Goal: Information Seeking & Learning: Learn about a topic

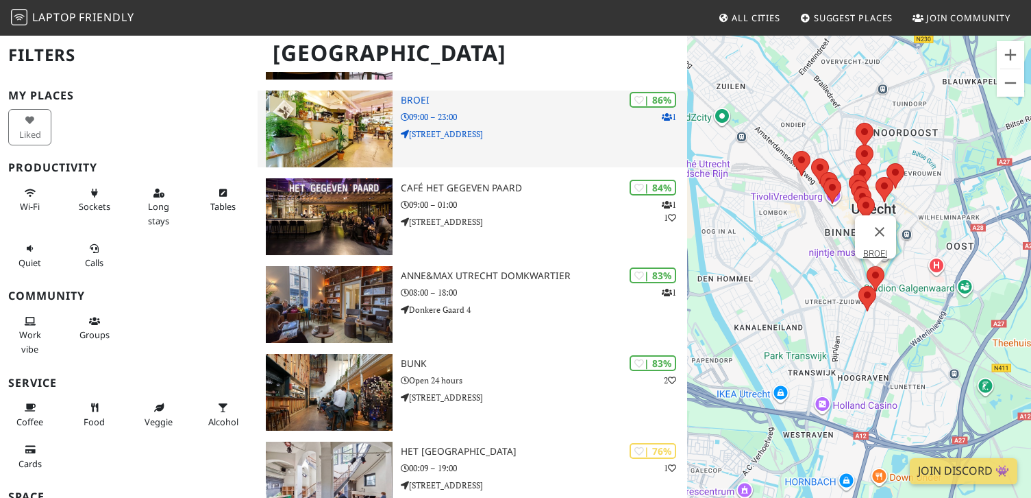
scroll to position [207, 0]
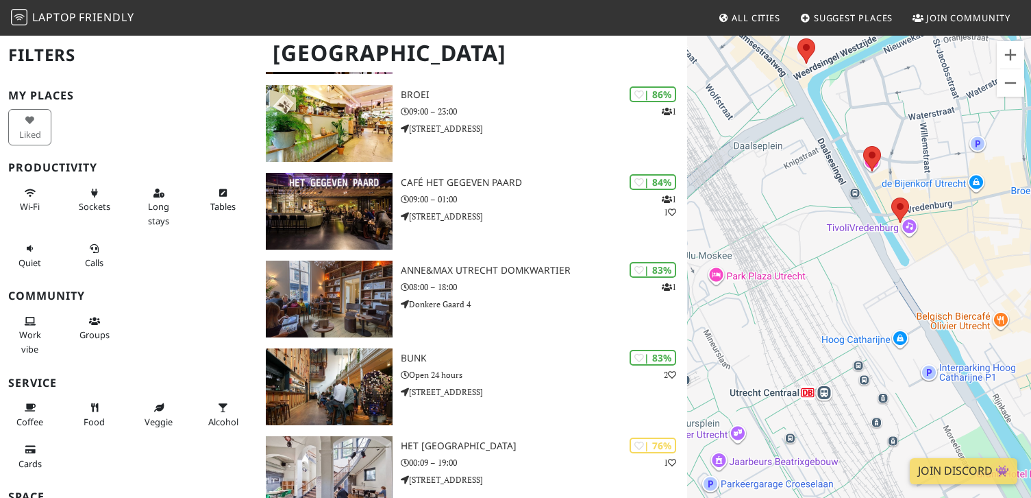
drag, startPoint x: 787, startPoint y: 231, endPoint x: 918, endPoint y: 287, distance: 142.4
click at [918, 287] on div "To navigate, press the arrow keys." at bounding box center [859, 283] width 344 height 498
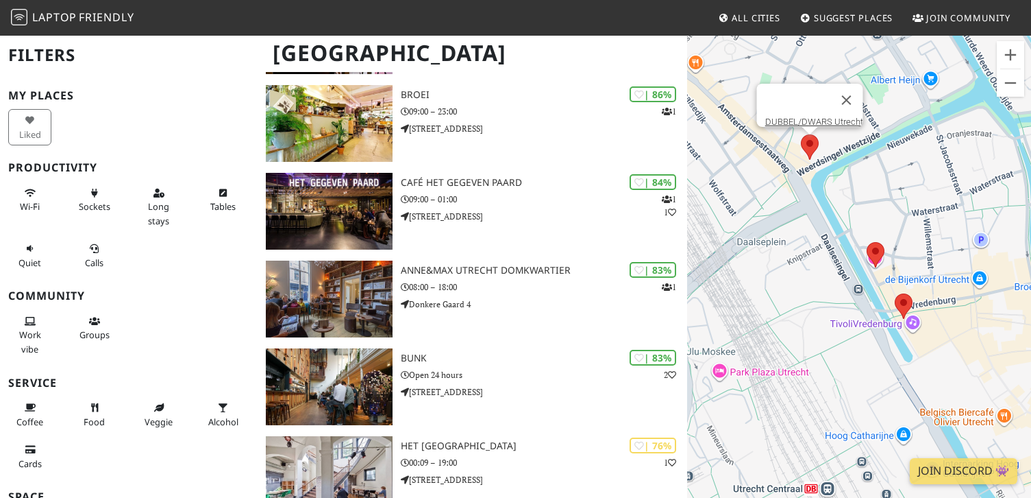
click at [801, 134] on area at bounding box center [801, 134] width 0 height 0
click at [825, 116] on link "DUBBEL/DWARS Utrecht" at bounding box center [814, 121] width 98 height 10
click at [867, 242] on area at bounding box center [867, 242] width 0 height 0
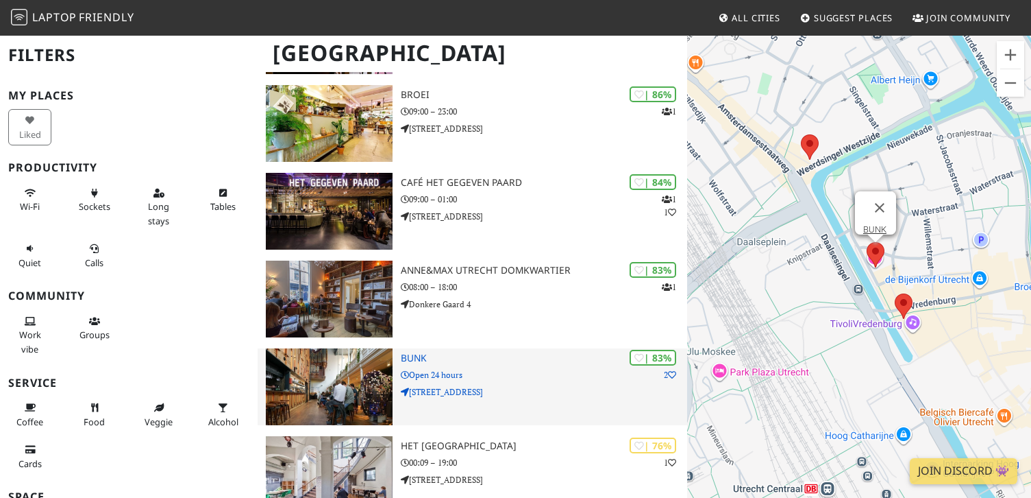
click at [418, 352] on h3 "BUNK" at bounding box center [544, 358] width 286 height 12
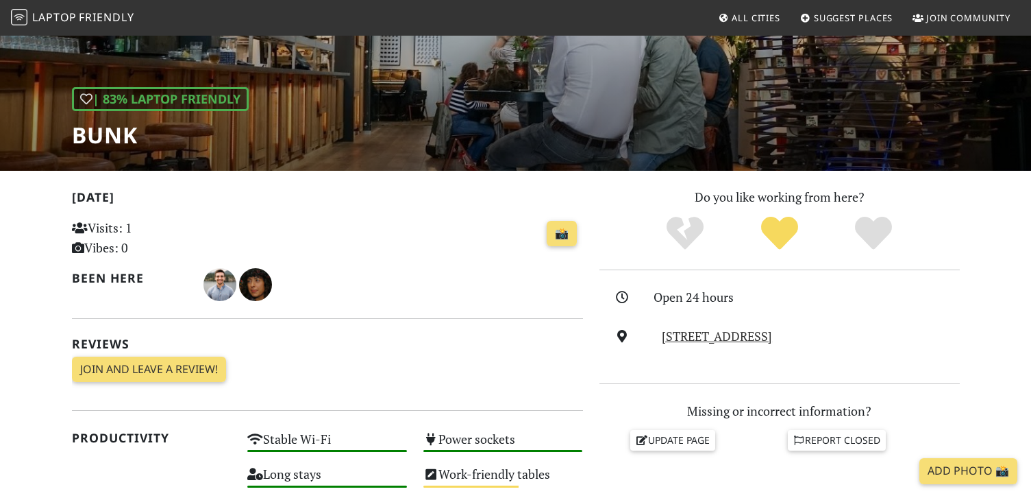
scroll to position [159, 0]
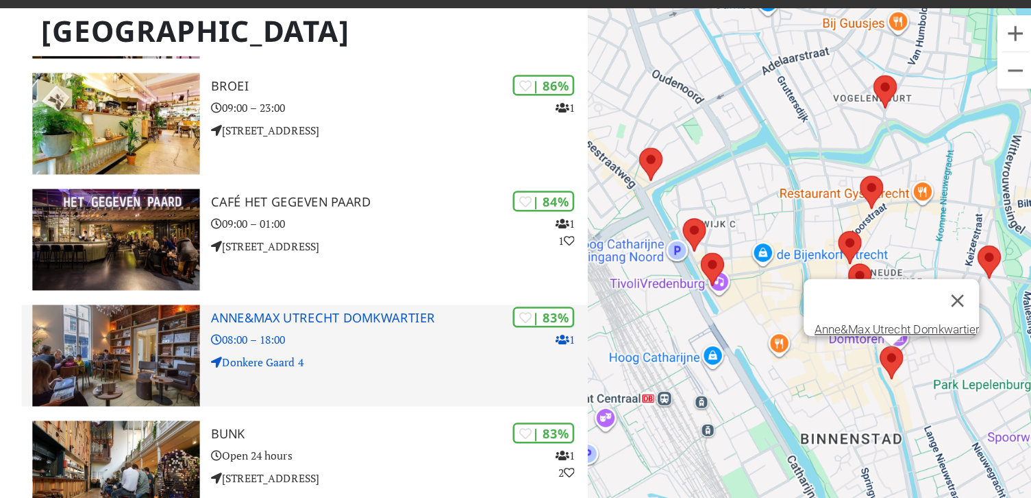
scroll to position [207, 0]
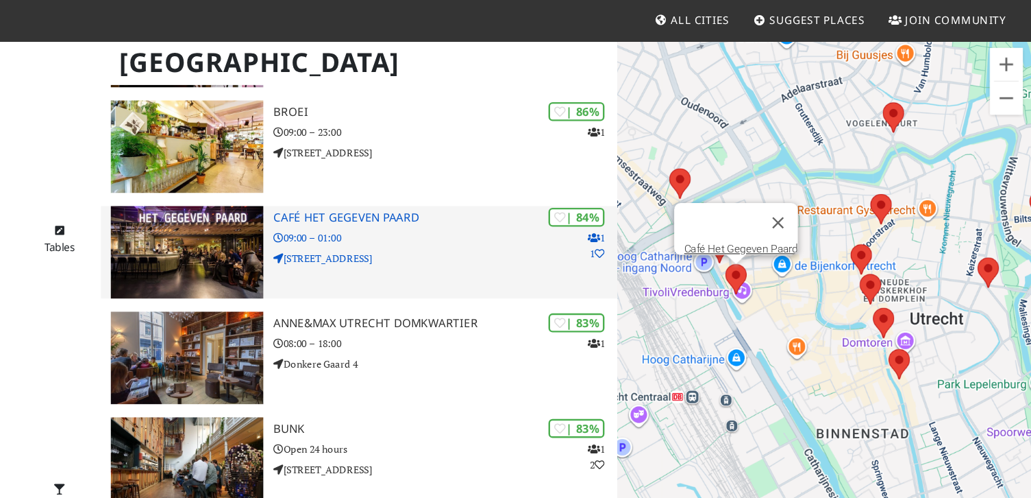
click at [506, 177] on h3 "Café Het Gegeven Paard" at bounding box center [544, 183] width 286 height 12
